Goal: Information Seeking & Learning: Learn about a topic

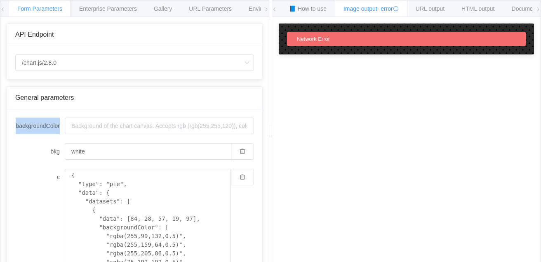
drag, startPoint x: 262, startPoint y: 89, endPoint x: 262, endPoint y: 115, distance: 26.8
click at [262, 115] on div "API Endpoint /chart.js/2.8.0 /chart /chart.js/2.8.0 General parameters backgrou…" at bounding box center [134, 146] width 268 height 258
click at [119, 7] on span "Enterprise Parameters" at bounding box center [108, 8] width 58 height 7
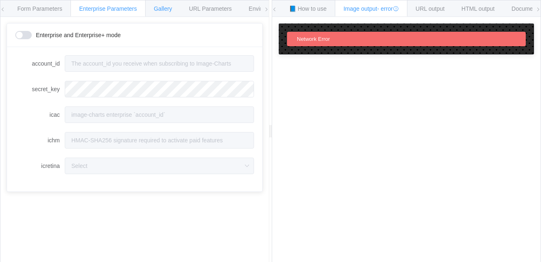
click at [162, 10] on span "Gallery" at bounding box center [163, 8] width 18 height 7
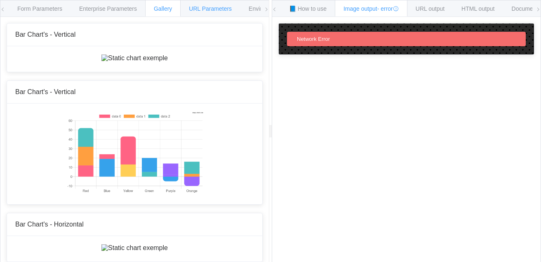
click at [199, 8] on span "URL Parameters" at bounding box center [210, 8] width 43 height 7
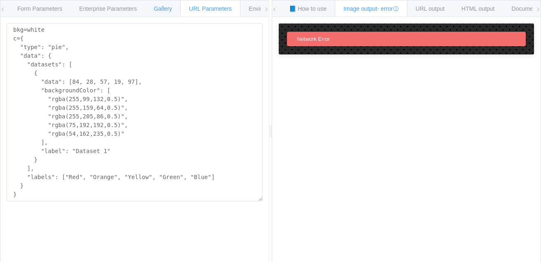
click at [167, 8] on span "Gallery" at bounding box center [163, 8] width 18 height 7
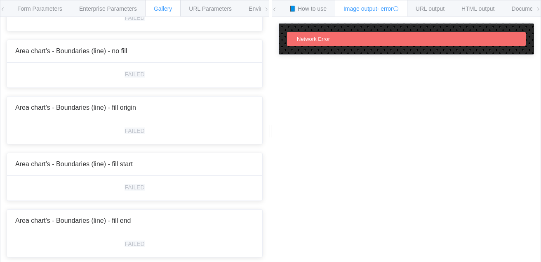
scroll to position [1202, 0]
